Goal: Task Accomplishment & Management: Manage account settings

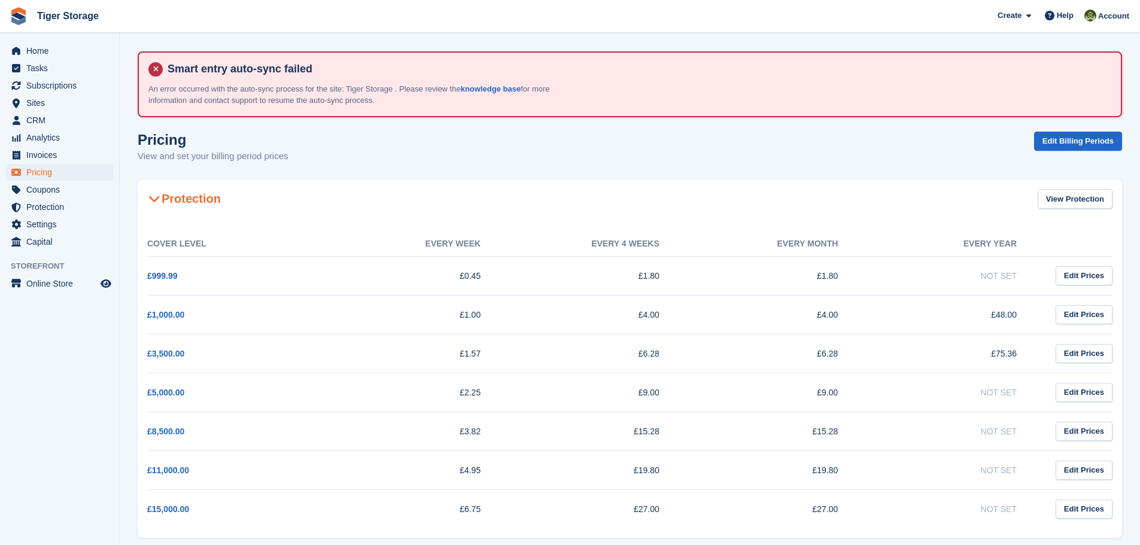
scroll to position [68, 0]
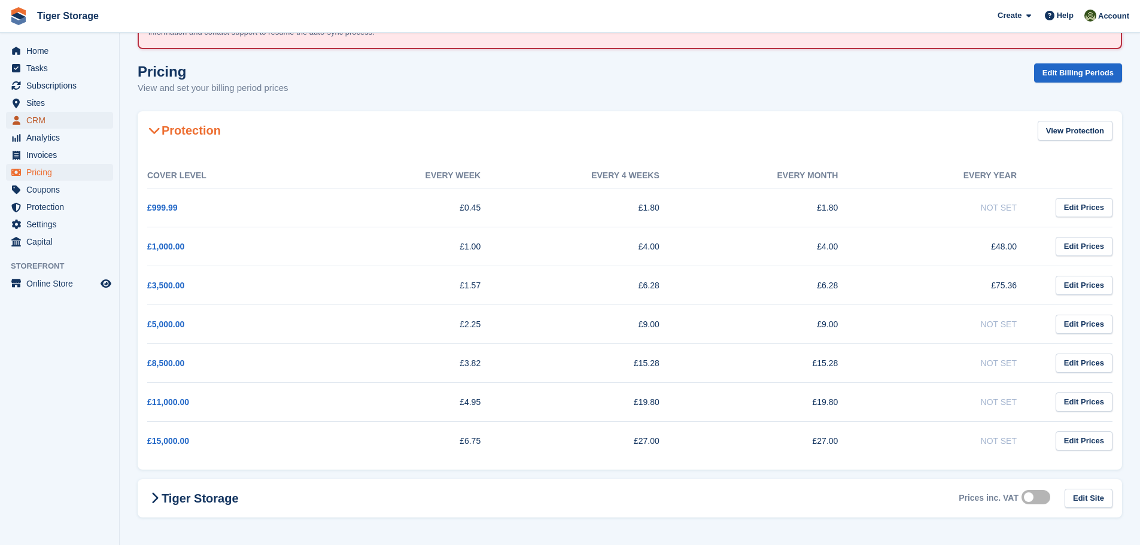
click at [42, 123] on span "CRM" at bounding box center [62, 120] width 72 height 17
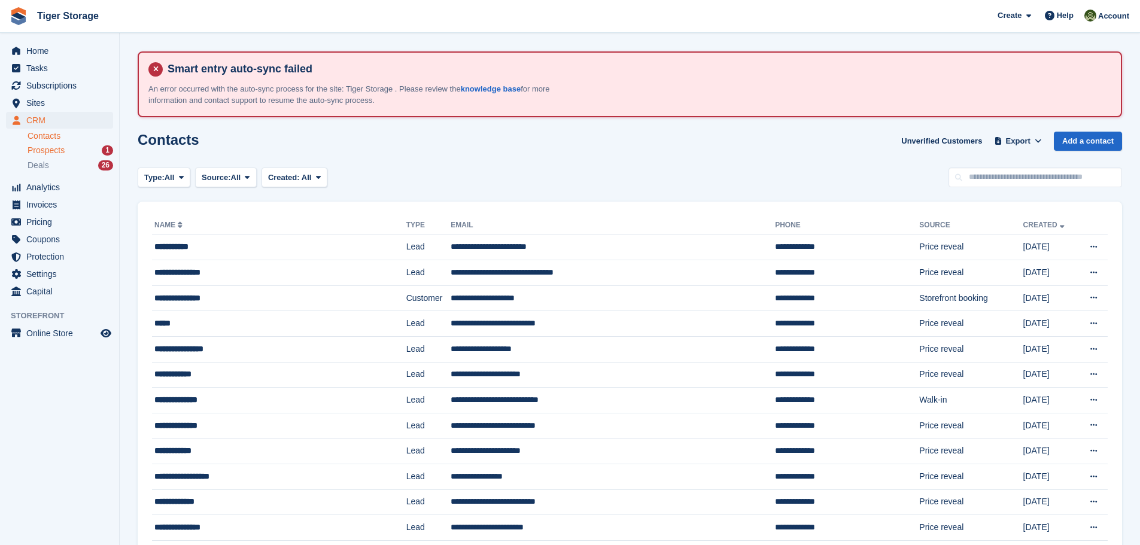
click at [48, 147] on span "Prospects" at bounding box center [46, 150] width 37 height 11
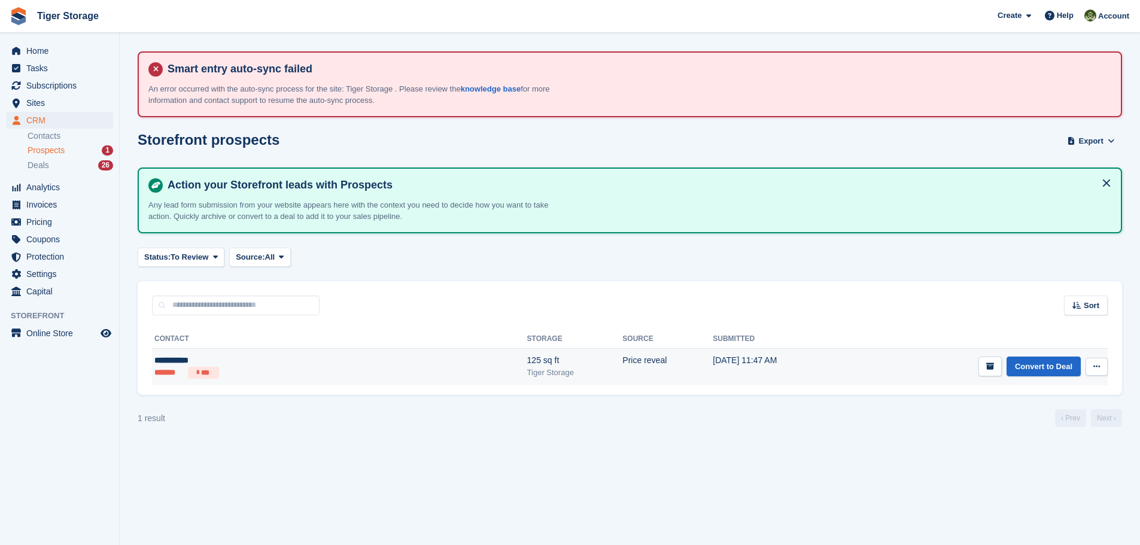
click at [527, 360] on div "125 sq ft" at bounding box center [575, 360] width 96 height 13
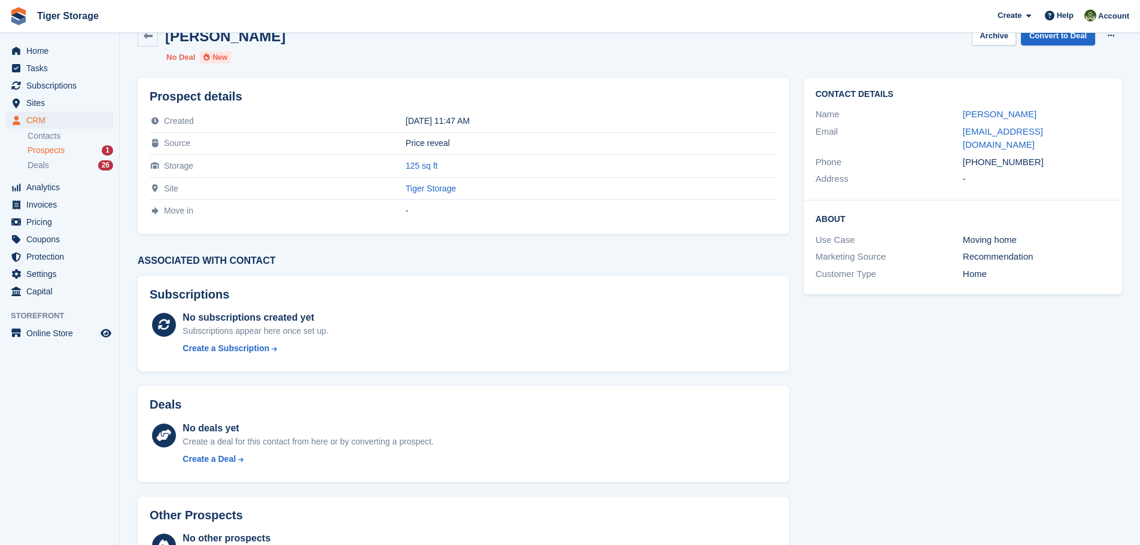
scroll to position [171, 0]
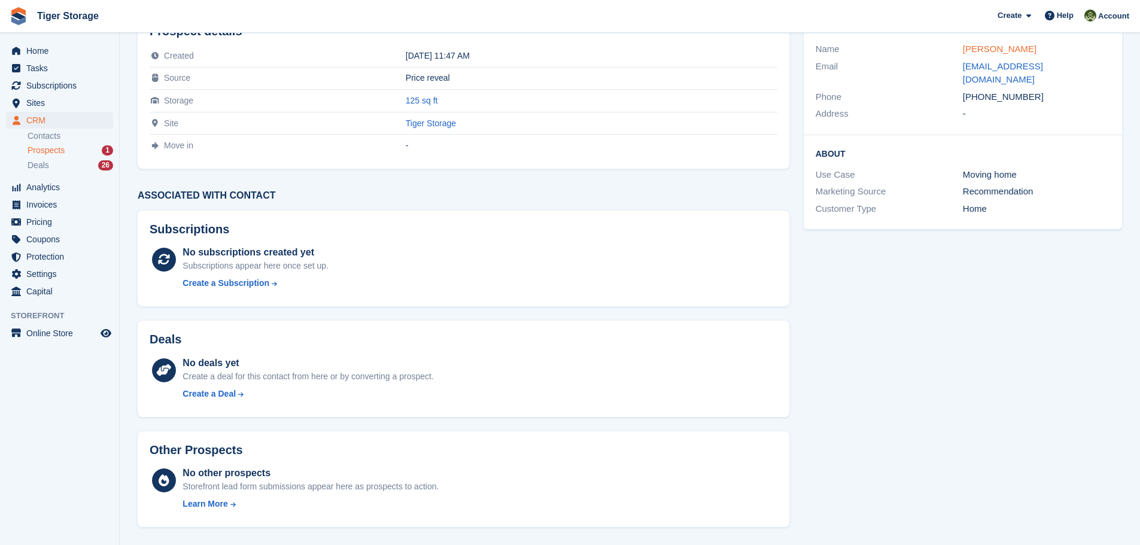
click at [980, 48] on link "James Kirby" at bounding box center [1000, 49] width 74 height 10
